Goal: Information Seeking & Learning: Learn about a topic

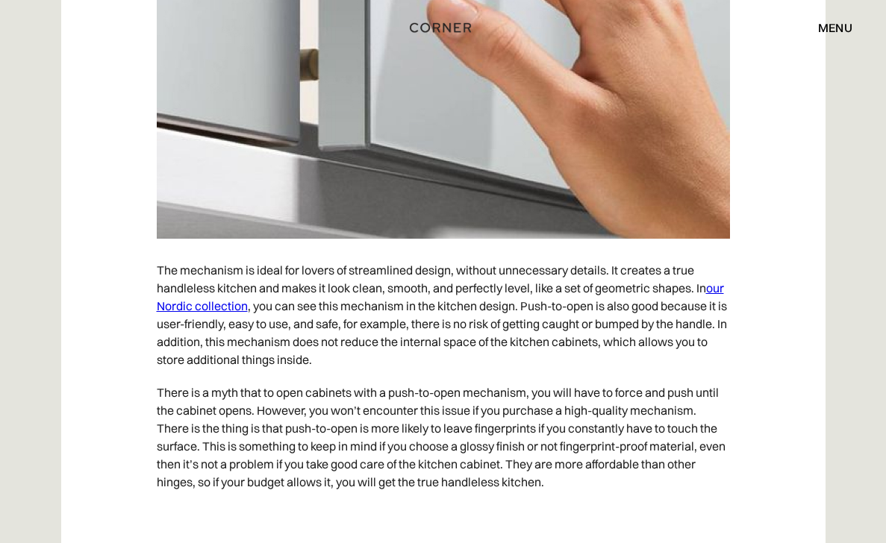
scroll to position [2306, 0]
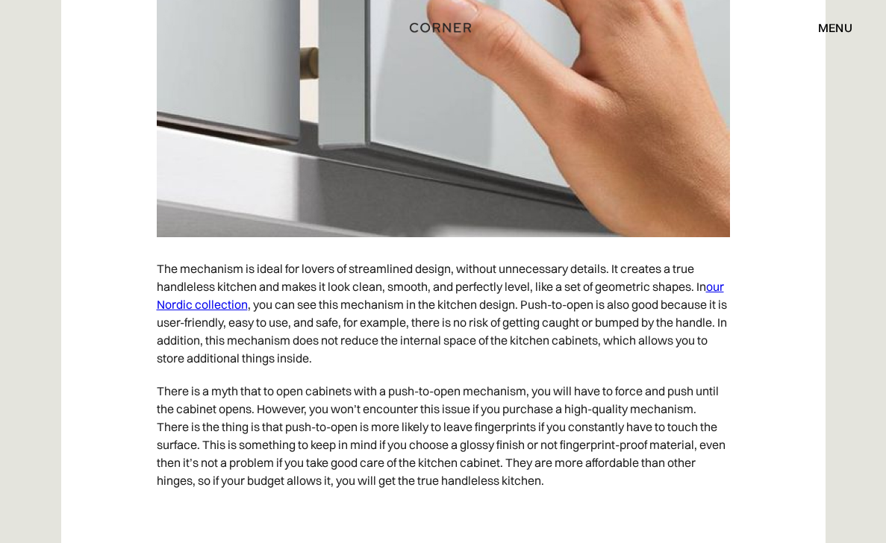
click at [241, 305] on link "our Nordic collection" at bounding box center [440, 295] width 567 height 33
